Goal: Information Seeking & Learning: Learn about a topic

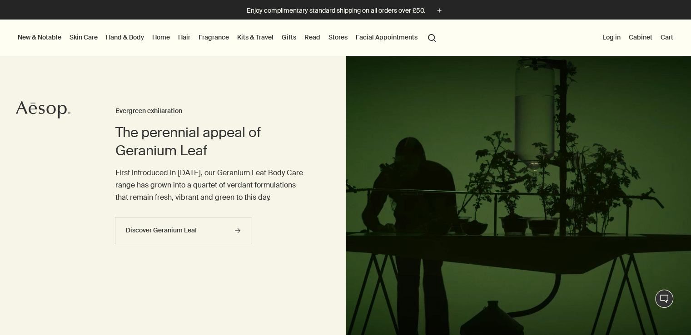
click at [218, 42] on link "Fragrance" at bounding box center [214, 37] width 34 height 12
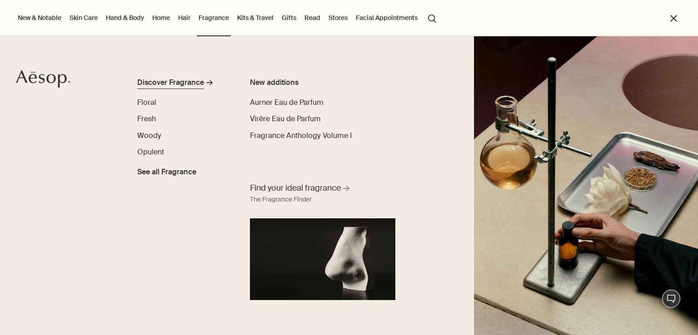
click at [181, 84] on div "Discover Fragrance" at bounding box center [170, 82] width 67 height 11
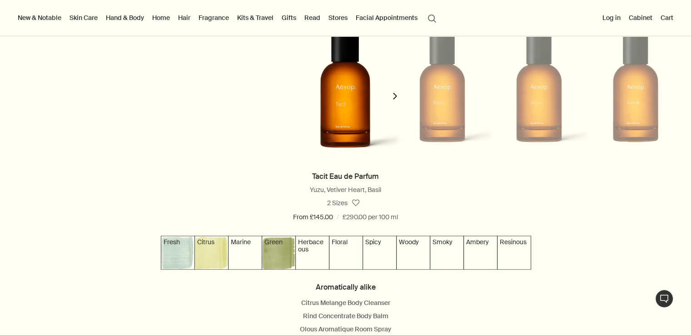
scroll to position [863, 0]
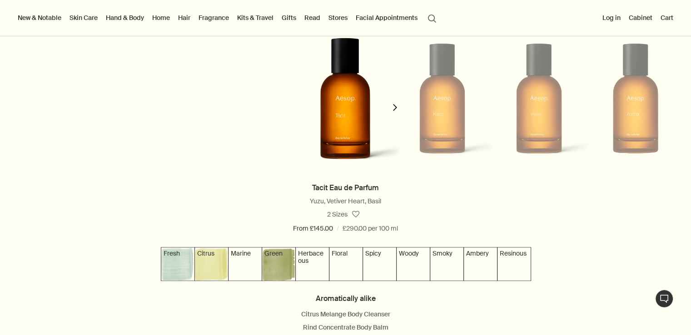
click at [463, 112] on li at bounding box center [442, 98] width 97 height 153
click at [398, 113] on button "chevron" at bounding box center [395, 102] width 18 height 160
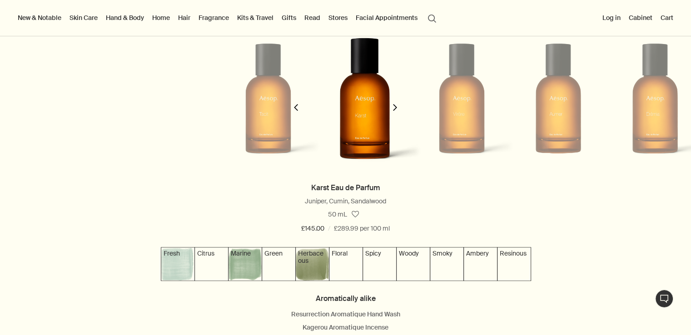
scroll to position [0, 98]
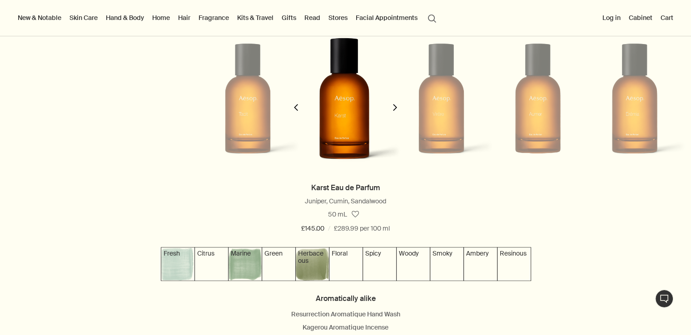
click at [396, 113] on button "chevron" at bounding box center [395, 102] width 18 height 160
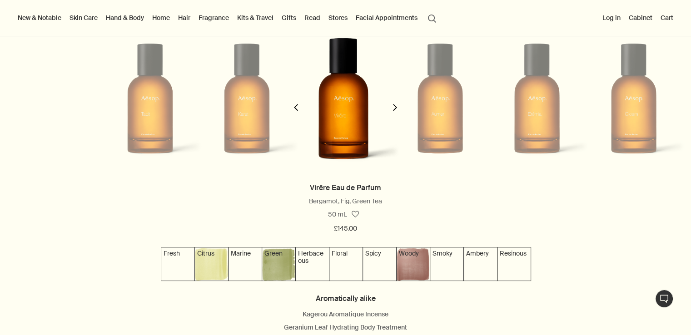
click at [396, 113] on button "chevron" at bounding box center [395, 102] width 18 height 160
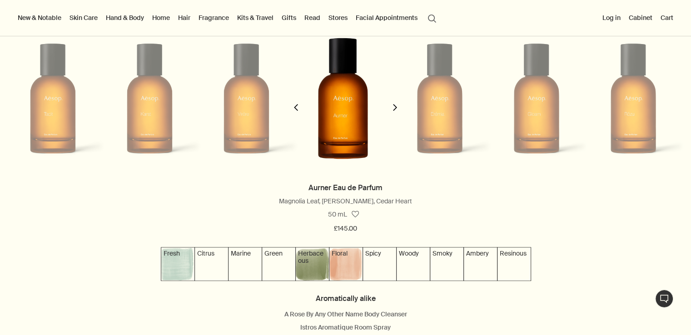
click at [396, 113] on button "chevron" at bounding box center [395, 102] width 18 height 160
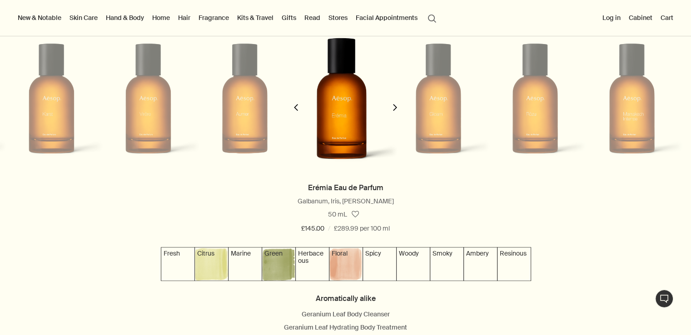
click at [396, 113] on button "chevron" at bounding box center [395, 102] width 18 height 160
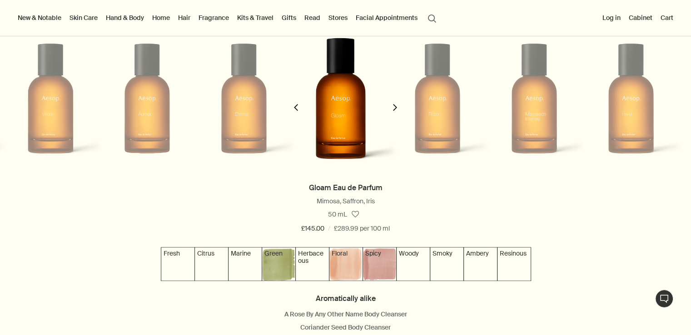
click at [396, 113] on button "chevron" at bounding box center [395, 102] width 18 height 160
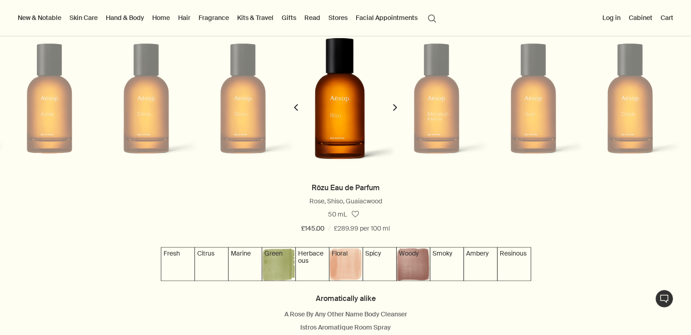
click at [396, 113] on button "chevron" at bounding box center [395, 102] width 18 height 160
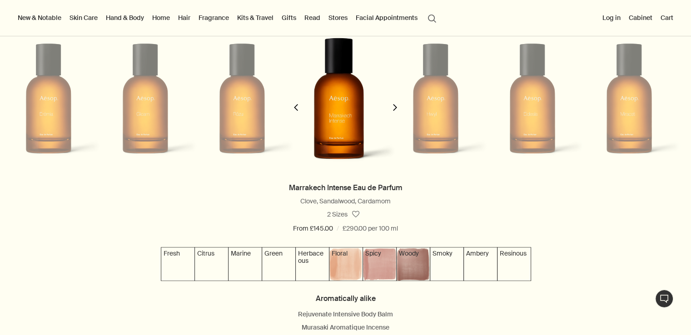
click at [396, 113] on button "chevron" at bounding box center [395, 102] width 18 height 160
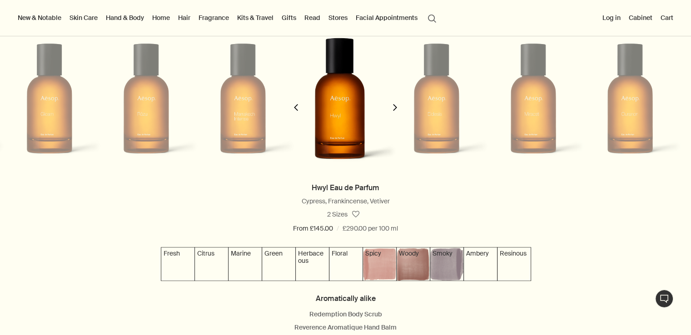
click at [396, 113] on button "chevron" at bounding box center [395, 102] width 18 height 160
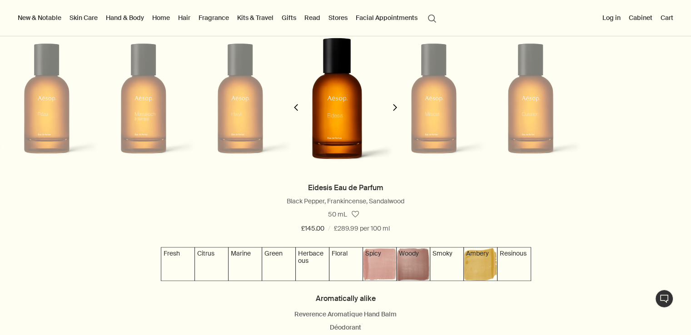
click at [396, 113] on button "chevron" at bounding box center [395, 102] width 18 height 160
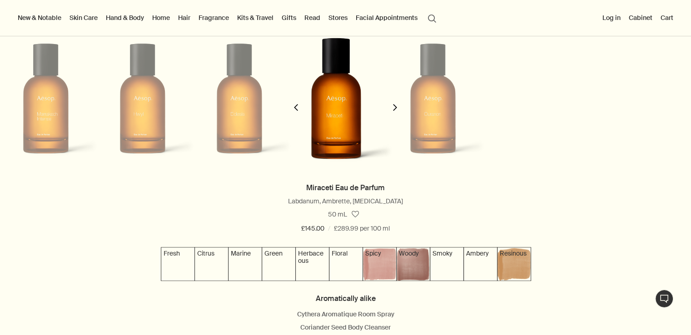
click at [299, 110] on icon "chevron" at bounding box center [296, 107] width 7 height 7
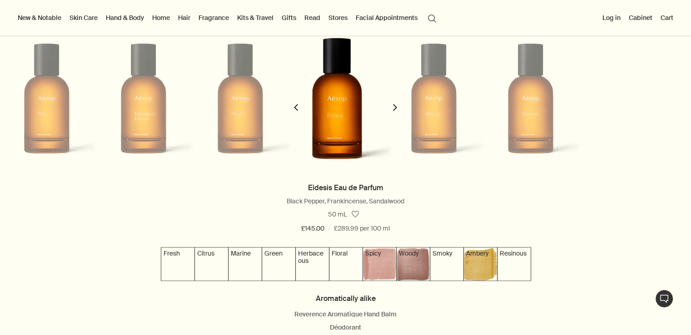
click at [299, 110] on icon "chevron" at bounding box center [296, 107] width 7 height 7
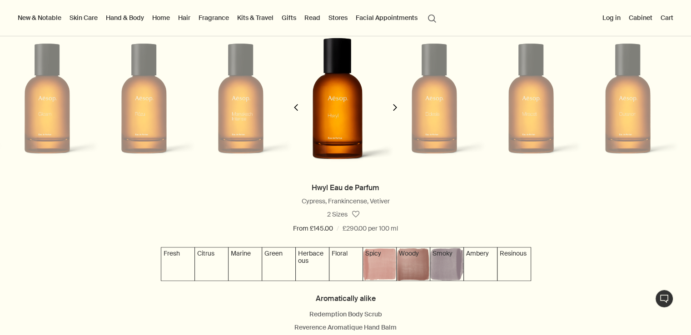
scroll to position [0, 781]
click at [387, 112] on button "chevron" at bounding box center [395, 102] width 18 height 160
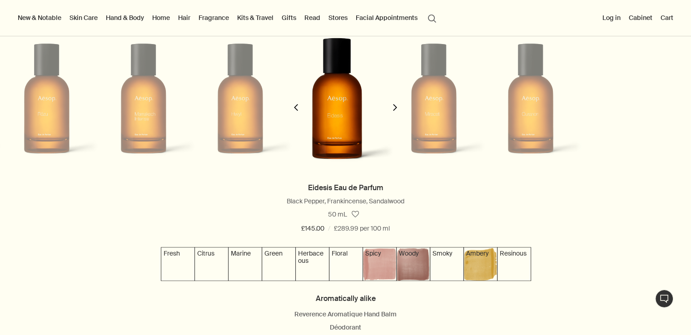
click at [387, 111] on button "chevron" at bounding box center [395, 102] width 18 height 160
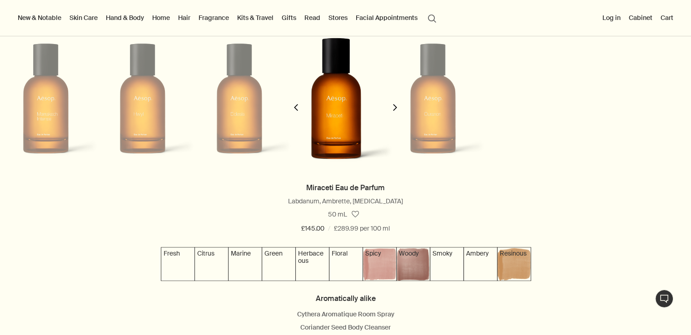
click at [387, 111] on button "chevron" at bounding box center [395, 102] width 18 height 160
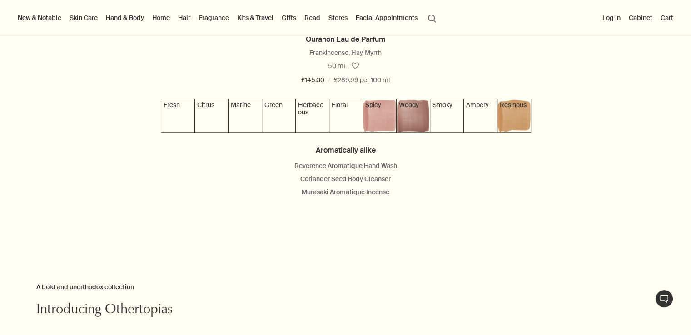
scroll to position [999, 0]
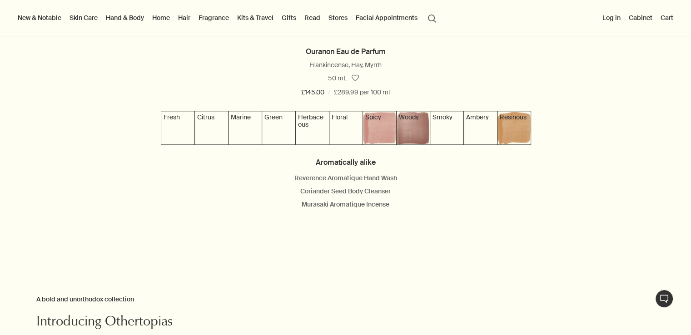
click at [72, 15] on link "Skin Care" at bounding box center [84, 18] width 32 height 12
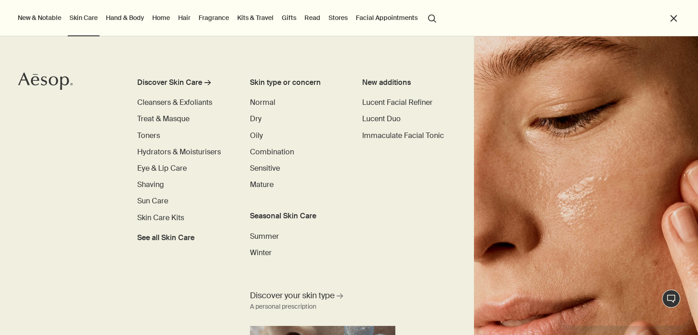
scroll to position [0, 0]
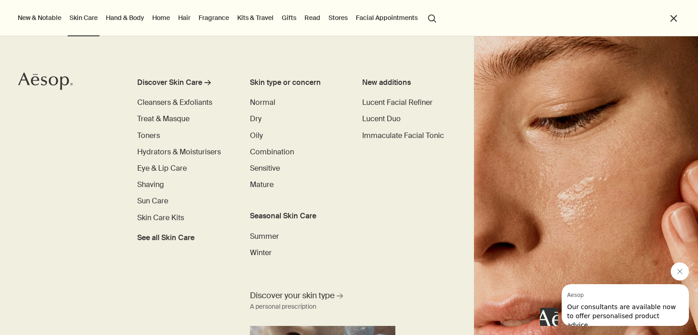
click at [120, 15] on link "Hand & Body" at bounding box center [125, 18] width 42 height 12
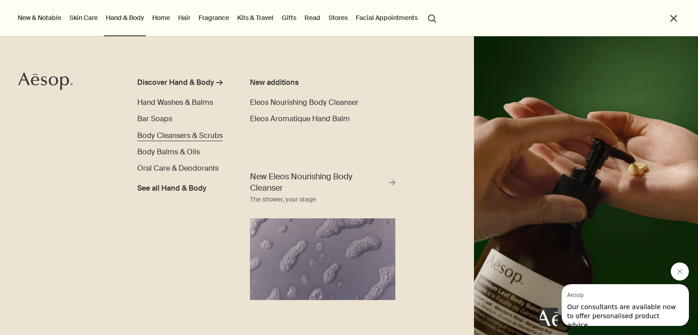
click at [207, 133] on span "Body Cleansers & Scrubs" at bounding box center [179, 136] width 85 height 10
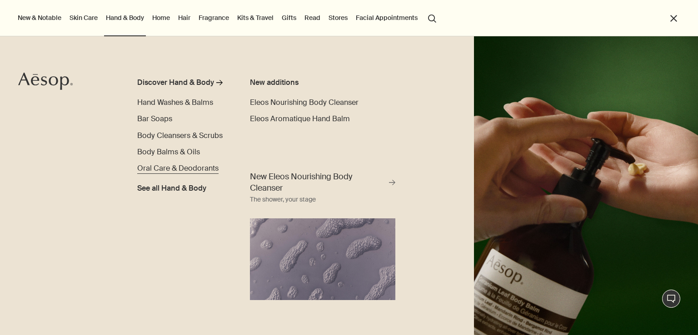
click at [179, 168] on span "Oral Care & Deodorants" at bounding box center [177, 169] width 81 height 10
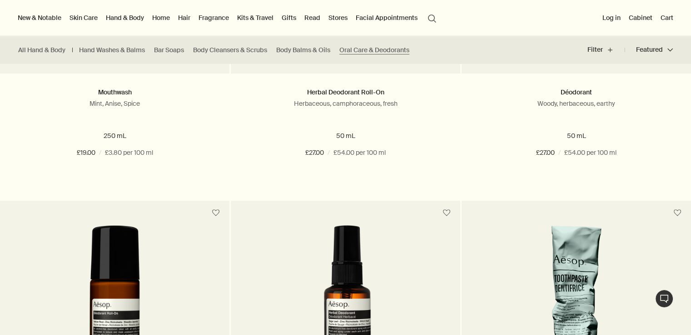
scroll to position [409, 0]
